Goal: Communication & Community: Connect with others

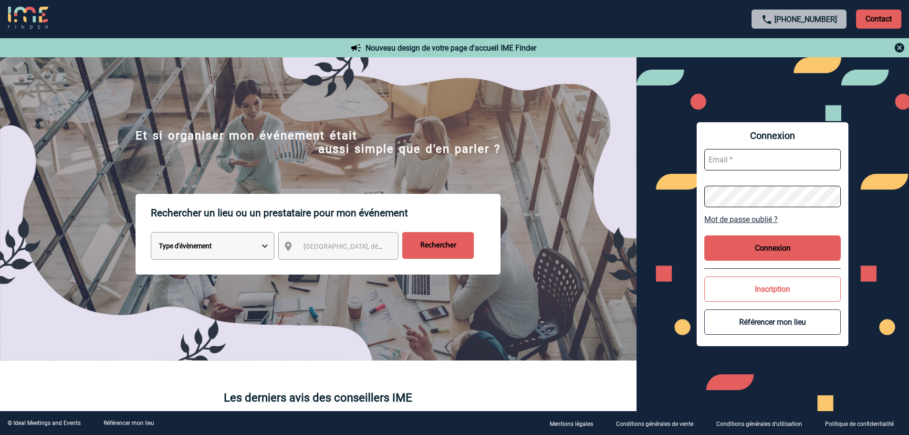
type input "[EMAIL_ADDRESS][DOMAIN_NAME]"
drag, startPoint x: 790, startPoint y: 232, endPoint x: 796, endPoint y: 264, distance: 32.6
click at [790, 235] on div "Connexion gvacher@ime-groupe.com Mot de passe oublié ? Connexion Inscription Ré…" at bounding box center [773, 234] width 152 height 224
click at [796, 261] on div "Connexion gvacher@ime-groupe.com Mot de passe oublié ? Connexion Inscription Ré…" at bounding box center [773, 234] width 152 height 224
click at [791, 249] on button "Connexion" at bounding box center [773, 247] width 137 height 25
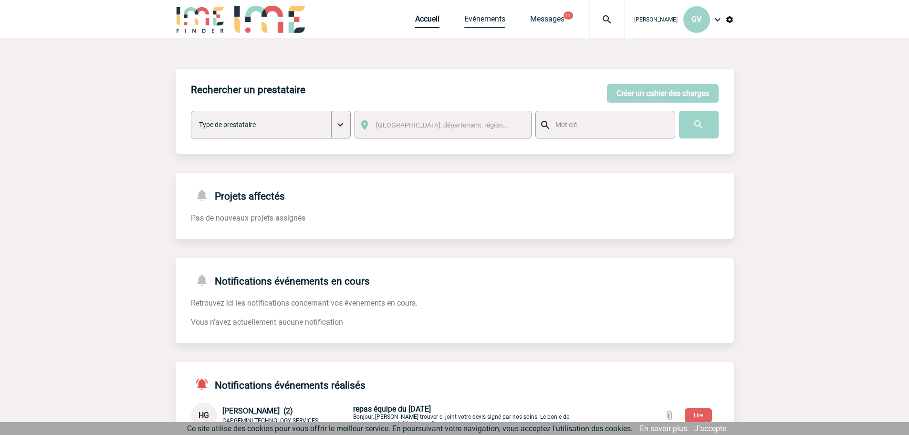
click at [485, 22] on link "Evénements" at bounding box center [484, 20] width 41 height 13
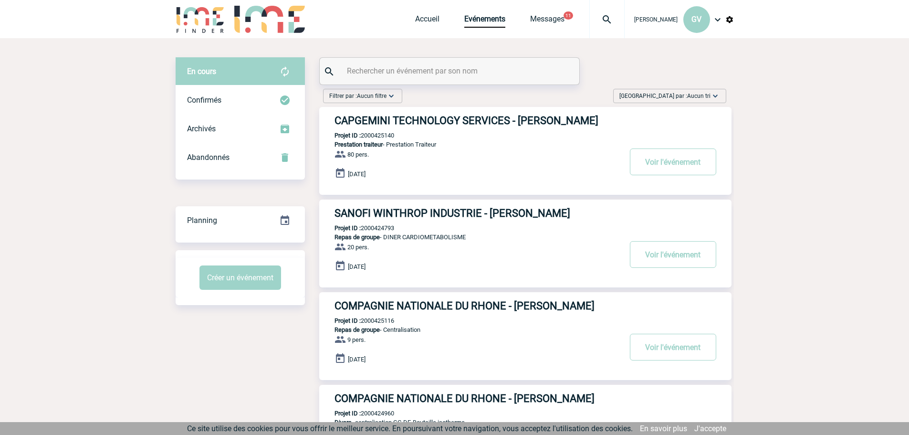
click at [611, 24] on img at bounding box center [607, 19] width 34 height 11
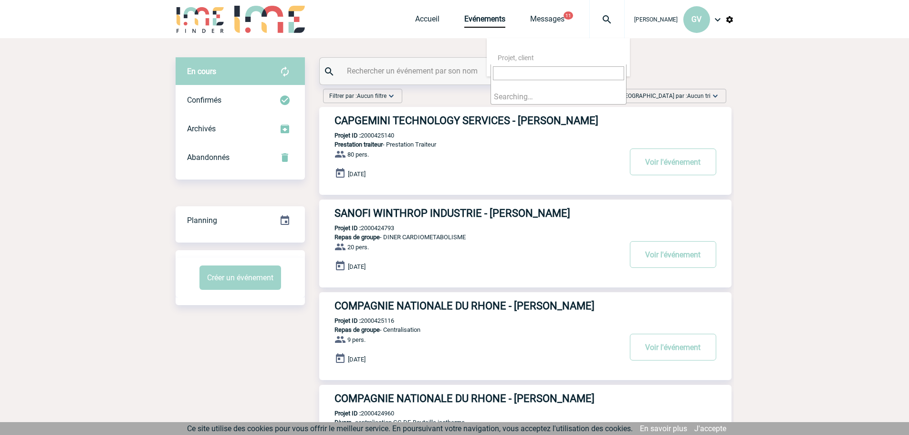
type input "2000424128"
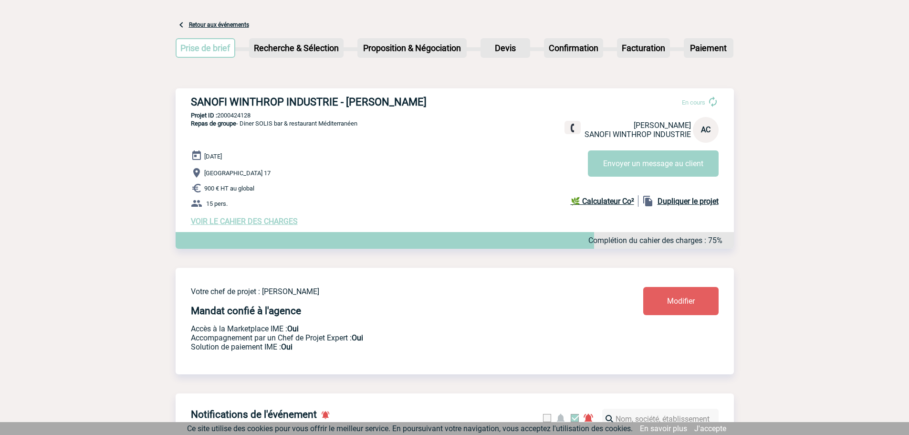
scroll to position [21, 0]
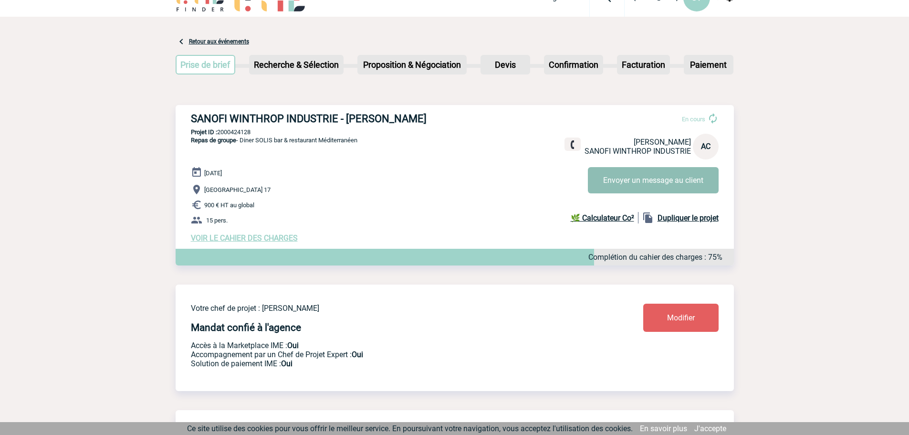
click at [651, 179] on button "Envoyer un message au client" at bounding box center [653, 180] width 131 height 26
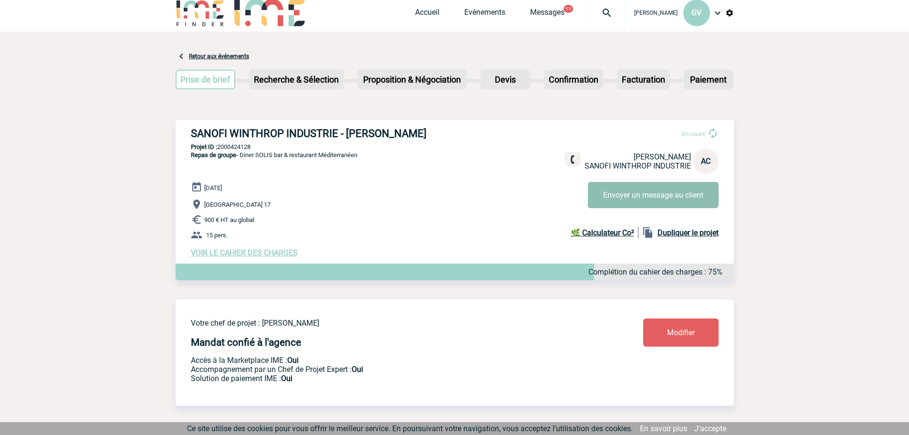
scroll to position [0, 0]
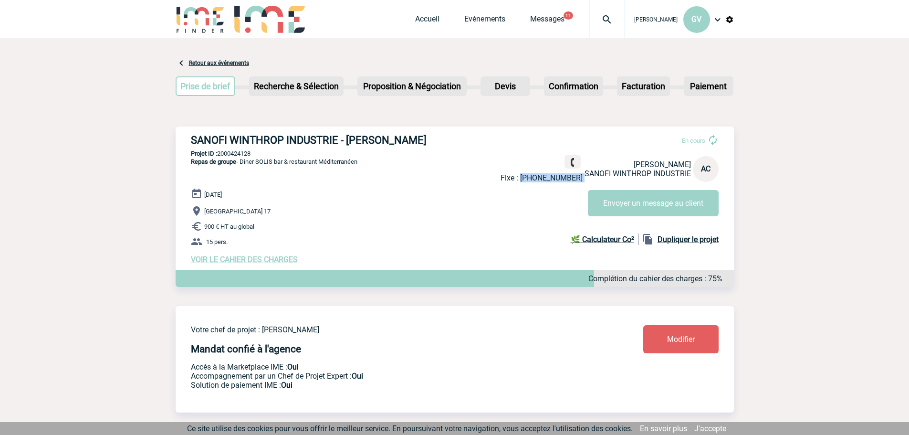
drag, startPoint x: 531, startPoint y: 179, endPoint x: 582, endPoint y: 175, distance: 51.2
click at [582, 175] on div "Fixe : +33786969076 Alexandra COIGNARD SANOFI WINTHROP INDUSTRIE AC" at bounding box center [610, 168] width 218 height 27
copy div "+33786969076"
